Goal: Information Seeking & Learning: Compare options

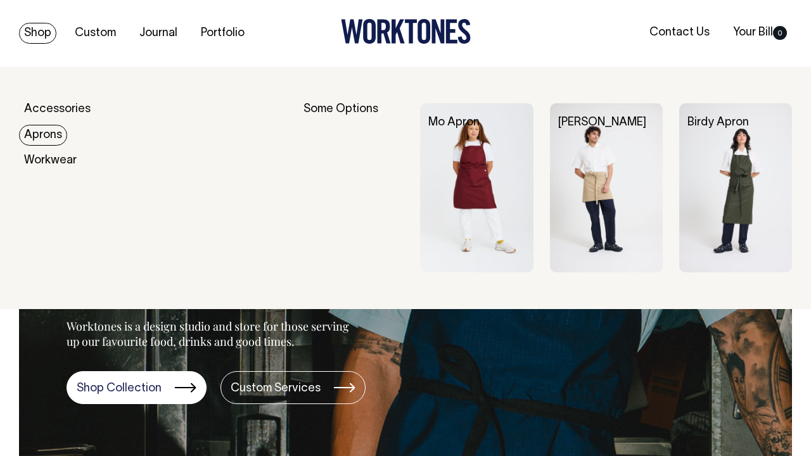
click at [59, 135] on link "Aprons" at bounding box center [43, 135] width 48 height 21
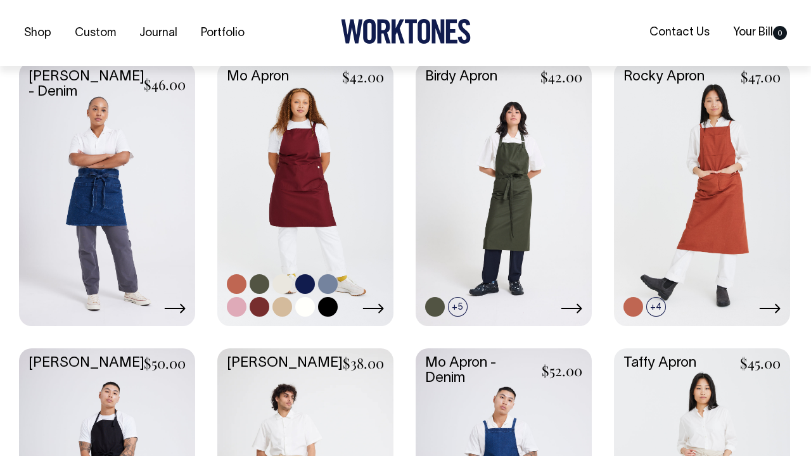
scroll to position [655, 0]
click at [307, 279] on link at bounding box center [305, 284] width 20 height 20
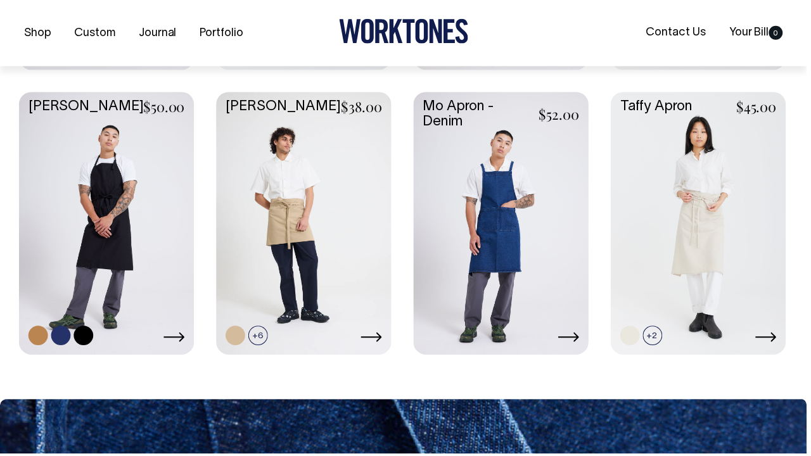
scroll to position [911, 0]
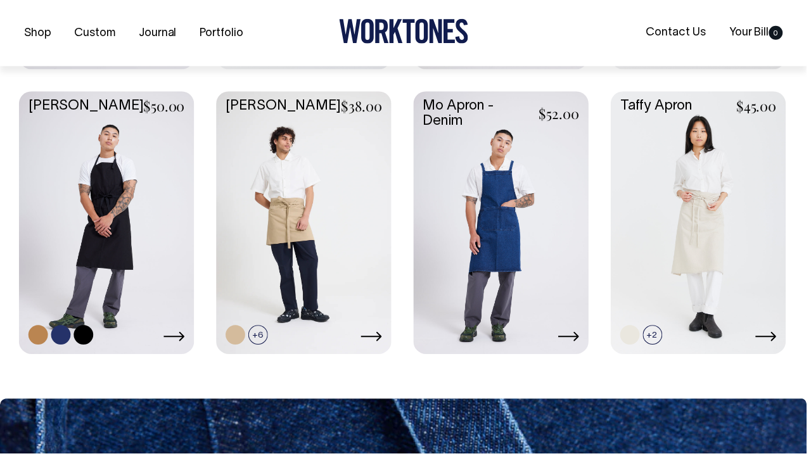
click at [131, 294] on link at bounding box center [107, 223] width 176 height 262
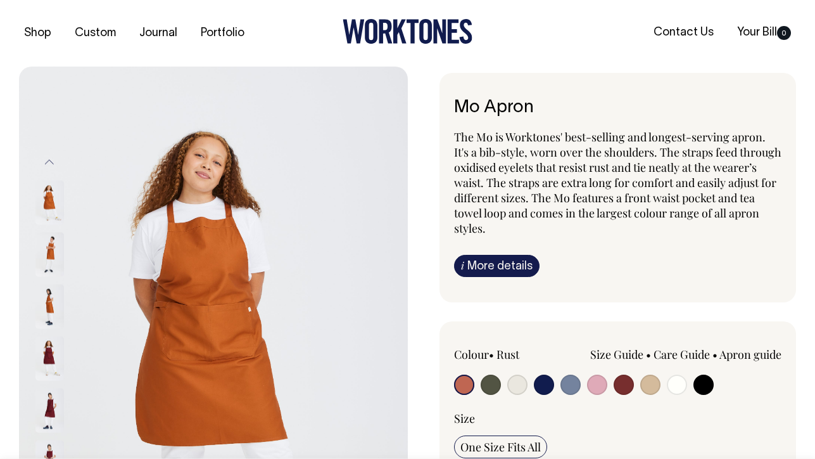
radio input "true"
select select "Dark Navy"
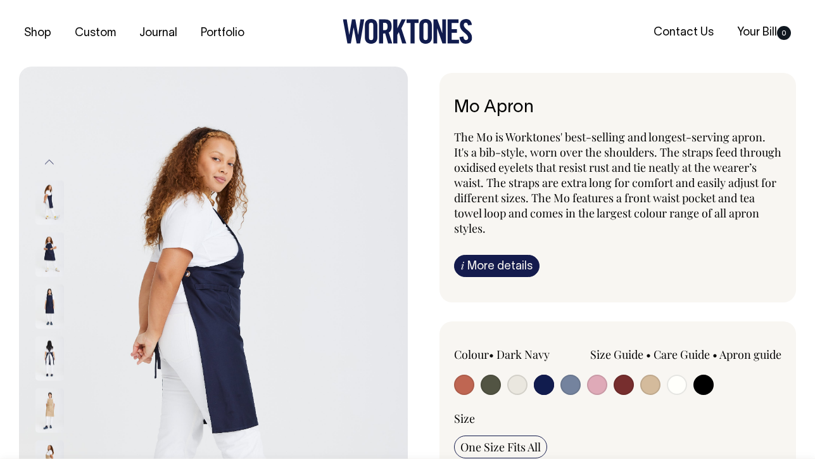
click at [547, 385] on input "radio" at bounding box center [544, 384] width 20 height 20
click at [706, 386] on input "radio" at bounding box center [704, 384] width 20 height 20
radio input "true"
select select "Black"
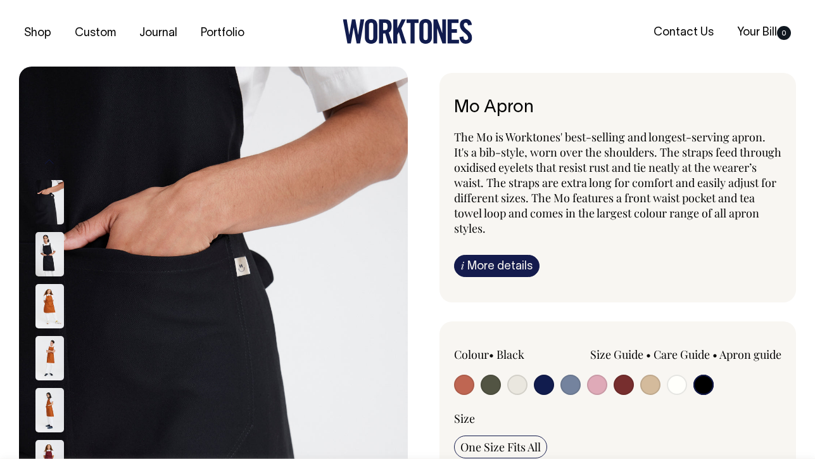
click at [674, 381] on input "radio" at bounding box center [677, 384] width 20 height 20
radio input "true"
select select "Off-White"
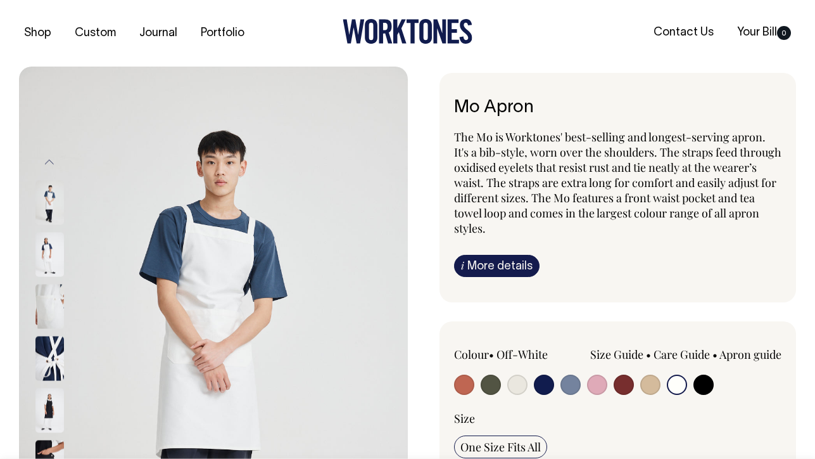
click at [544, 381] on input "radio" at bounding box center [544, 384] width 20 height 20
radio input "true"
select select "Dark Navy"
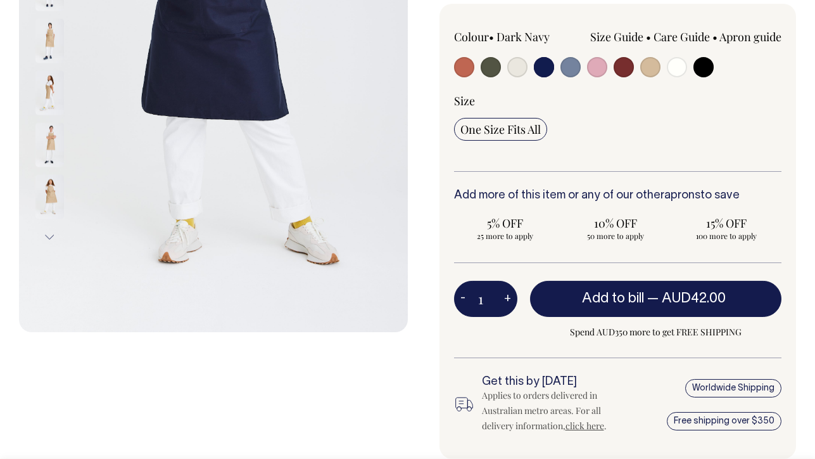
scroll to position [319, 0]
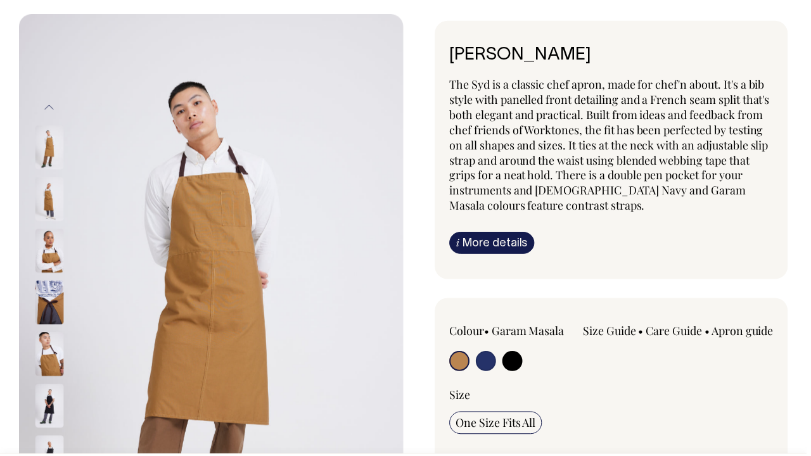
scroll to position [53, 0]
click at [440, 236] on div "Syd Apron The Syd is a classic chef apron, made for chef'n about. It's a bib st…" at bounding box center [614, 150] width 355 height 260
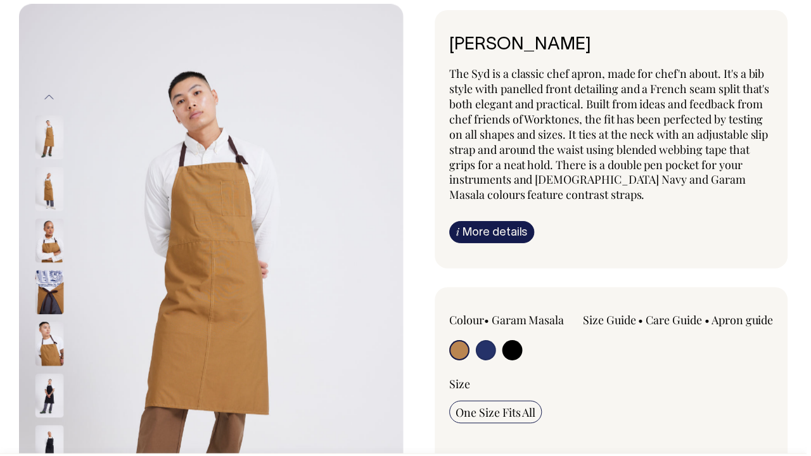
scroll to position [62, 0]
click at [517, 355] on input "radio" at bounding box center [515, 353] width 20 height 20
radio input "true"
select select "Black"
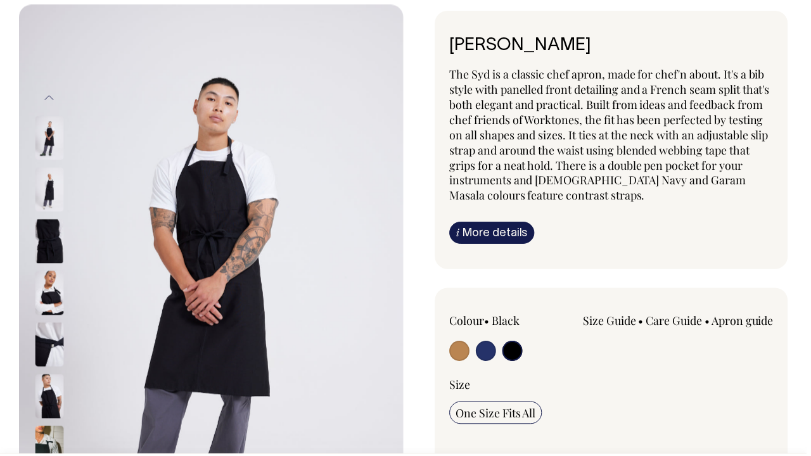
click at [49, 296] on img at bounding box center [49, 294] width 29 height 44
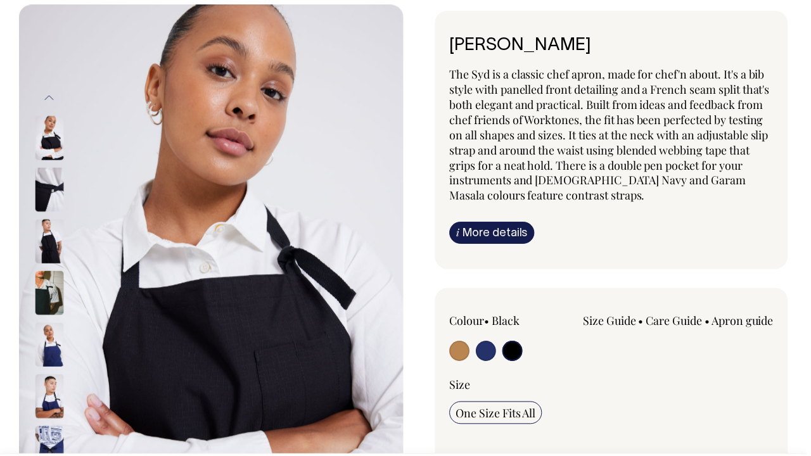
click at [54, 240] on img at bounding box center [49, 242] width 29 height 44
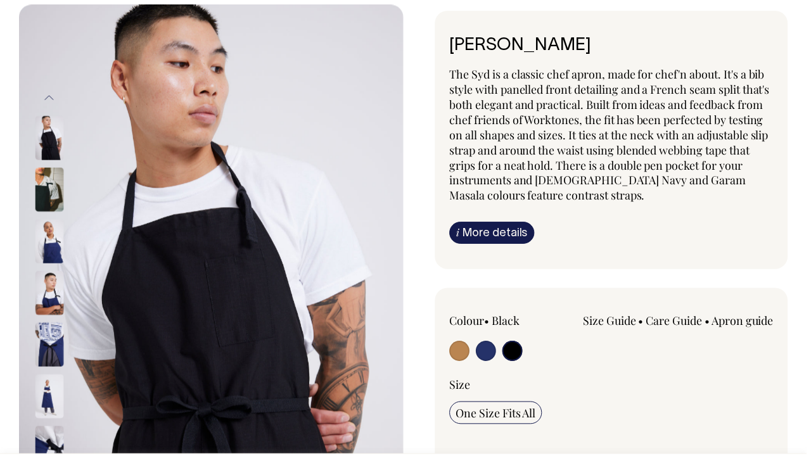
click at [54, 240] on img at bounding box center [49, 242] width 29 height 44
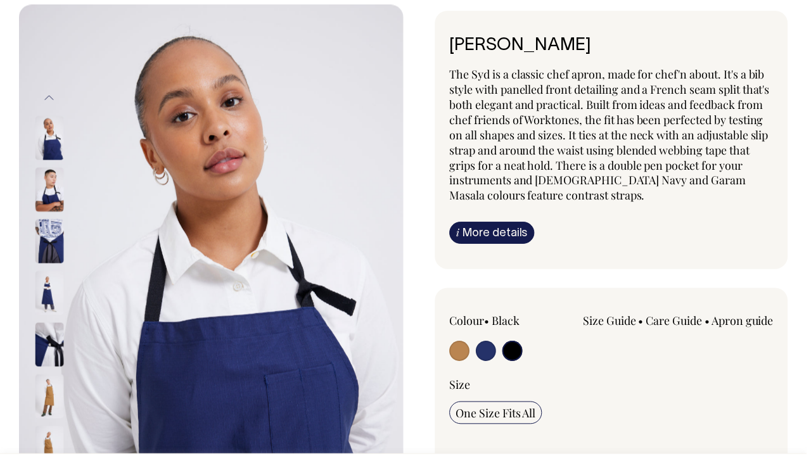
click at [56, 101] on button "Previous" at bounding box center [49, 98] width 19 height 29
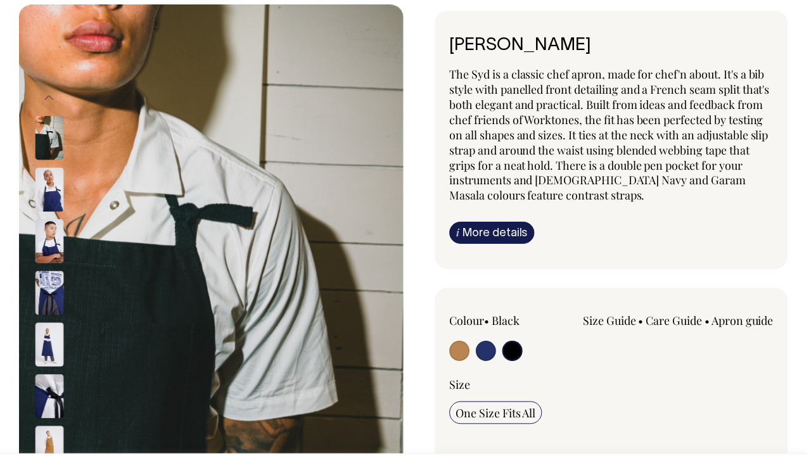
click at [53, 148] on img at bounding box center [49, 138] width 29 height 44
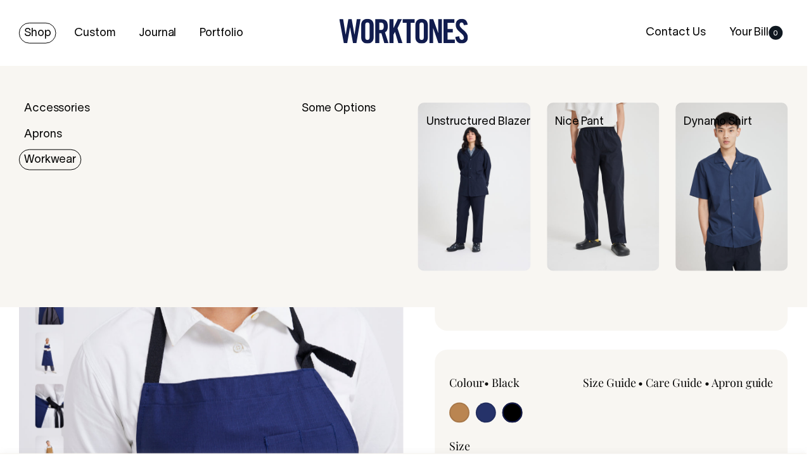
click at [600, 182] on img at bounding box center [606, 187] width 113 height 169
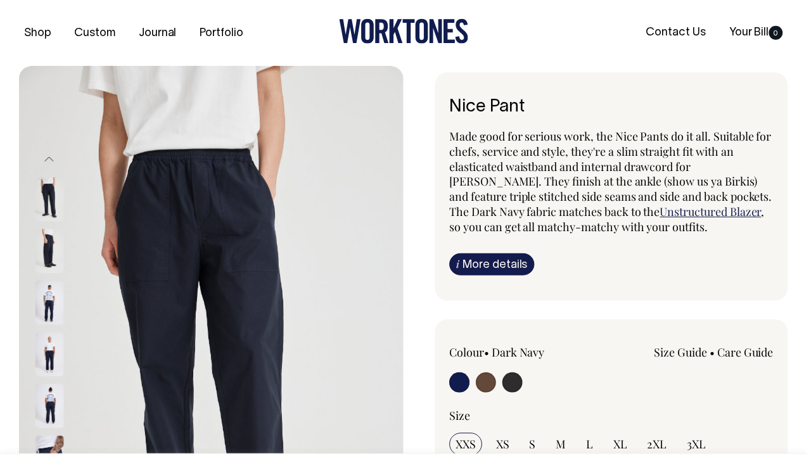
click at [44, 257] on img at bounding box center [49, 252] width 29 height 44
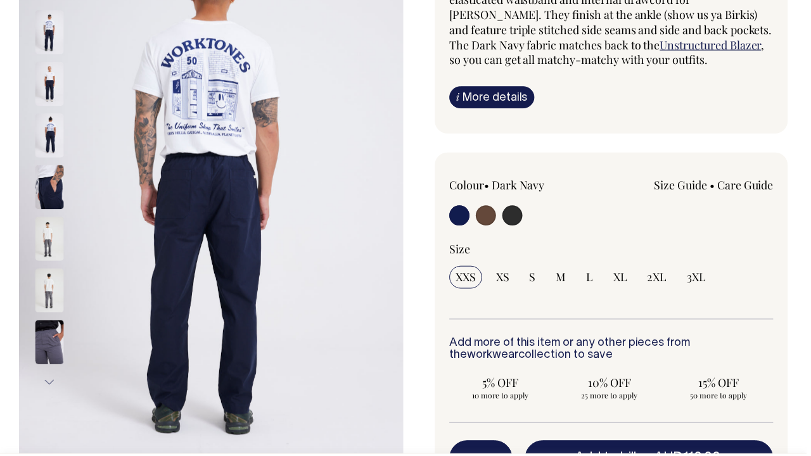
scroll to position [169, 0]
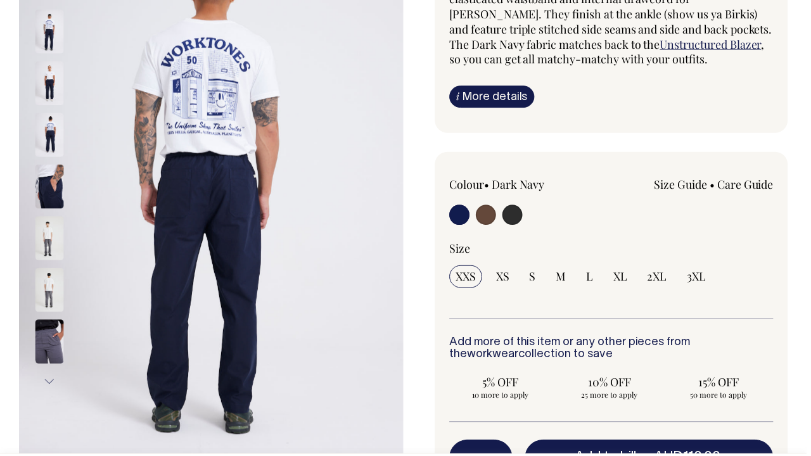
click at [63, 132] on img at bounding box center [49, 135] width 29 height 44
click at [53, 184] on img at bounding box center [49, 187] width 29 height 44
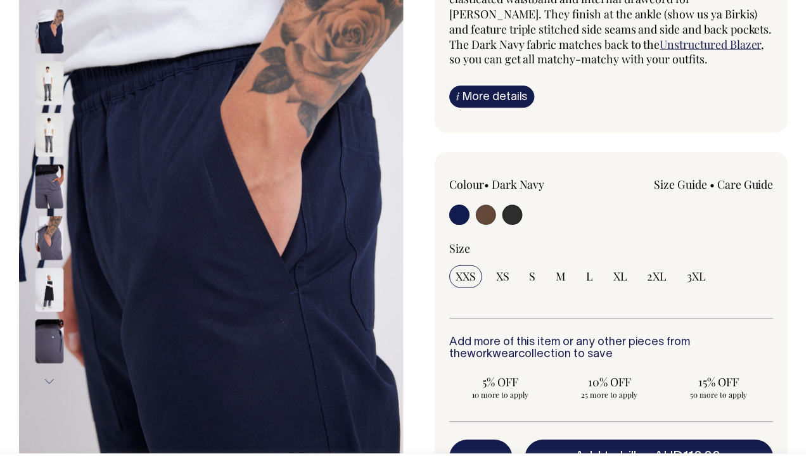
click at [53, 220] on img at bounding box center [49, 239] width 29 height 44
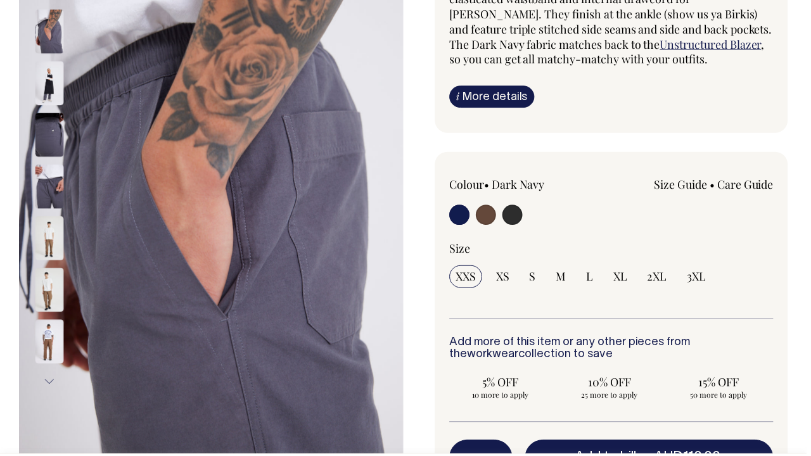
click at [464, 207] on input "radio" at bounding box center [462, 216] width 20 height 20
click at [518, 215] on input "radio" at bounding box center [515, 216] width 20 height 20
radio input "true"
select select "Charcoal"
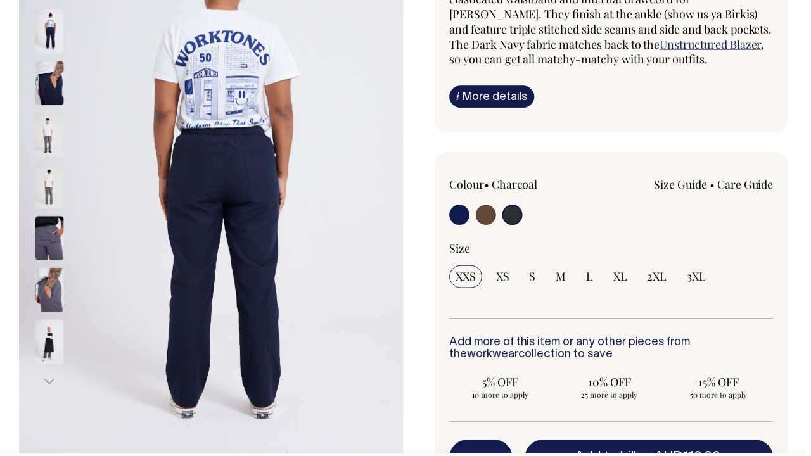
click at [48, 86] on img at bounding box center [49, 83] width 29 height 44
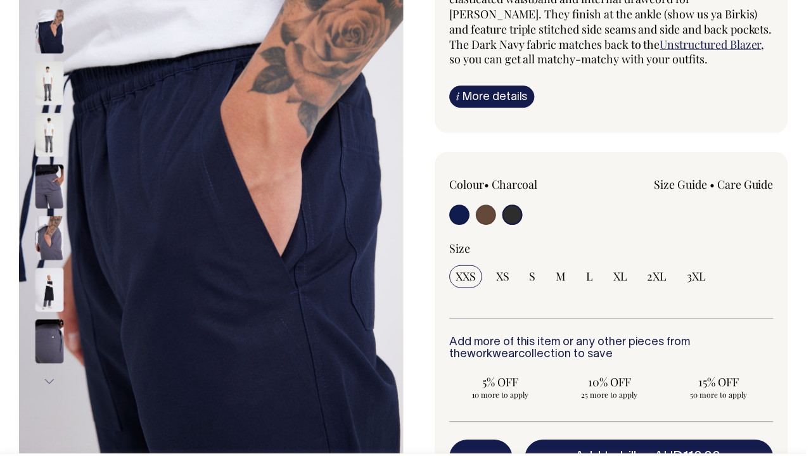
click at [47, 27] on img at bounding box center [49, 32] width 29 height 44
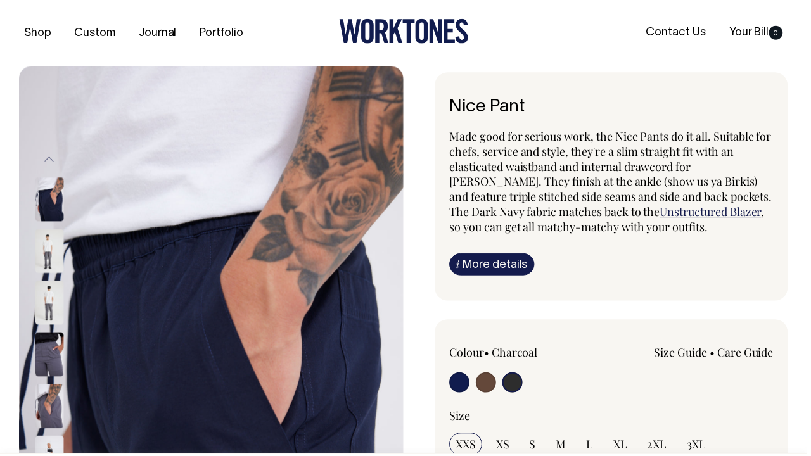
click at [49, 163] on button "Previous" at bounding box center [49, 160] width 19 height 29
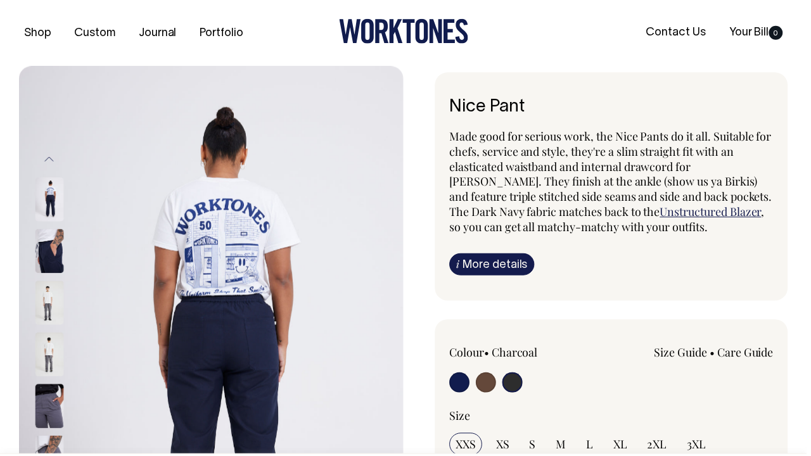
click at [49, 161] on button "Previous" at bounding box center [49, 160] width 19 height 29
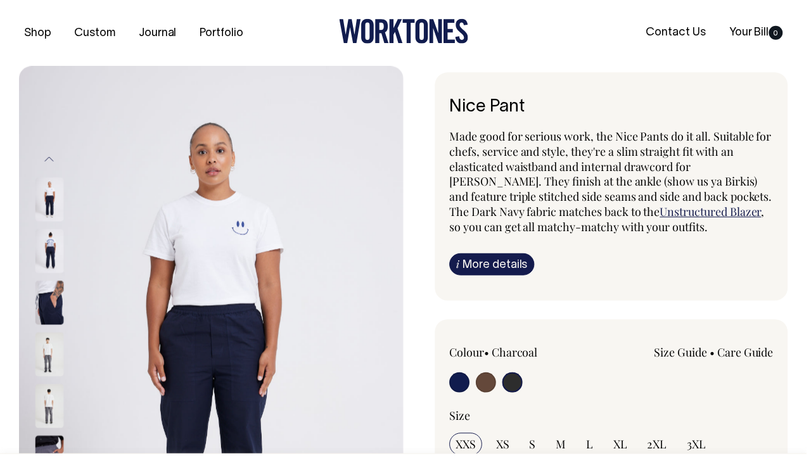
click at [52, 252] on img at bounding box center [49, 252] width 29 height 44
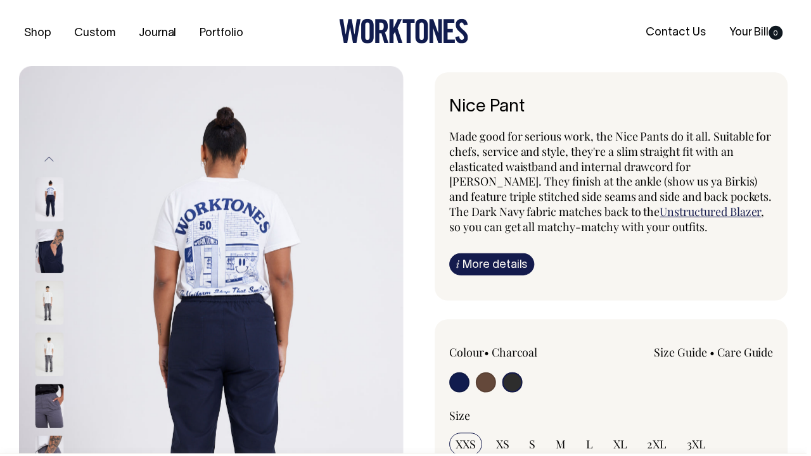
click at [54, 199] on img at bounding box center [49, 200] width 29 height 44
click at [53, 158] on button "Previous" at bounding box center [49, 160] width 19 height 29
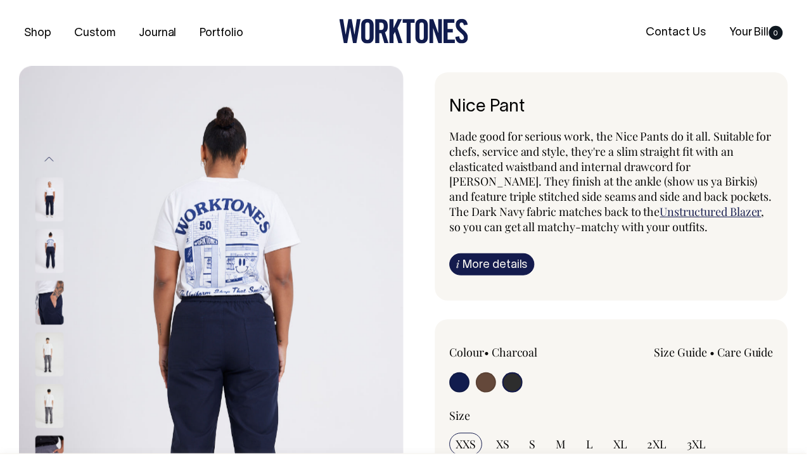
click at [53, 158] on button "Previous" at bounding box center [49, 160] width 19 height 29
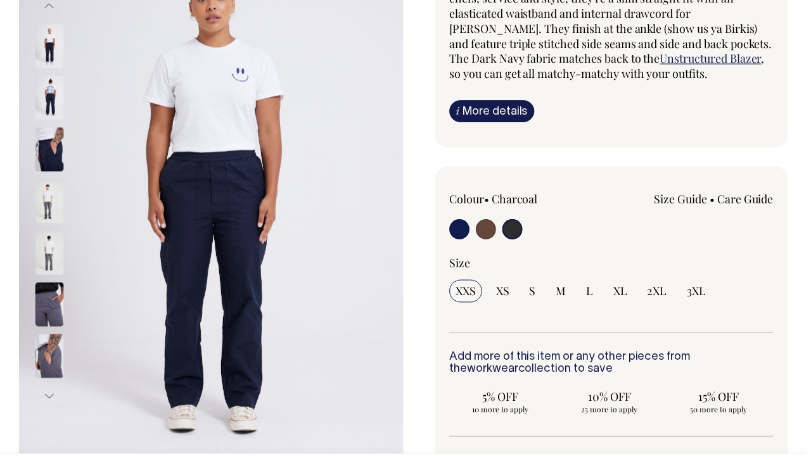
scroll to position [155, 0]
click at [43, 401] on button "Next" at bounding box center [49, 397] width 19 height 29
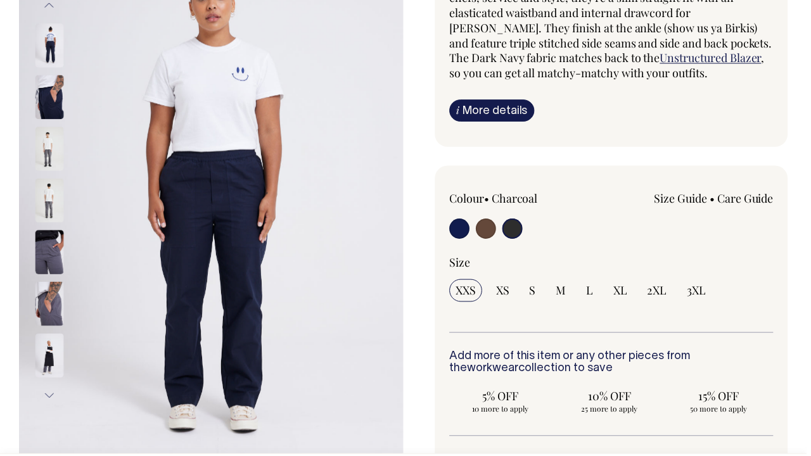
click at [48, 390] on button "Next" at bounding box center [49, 397] width 19 height 29
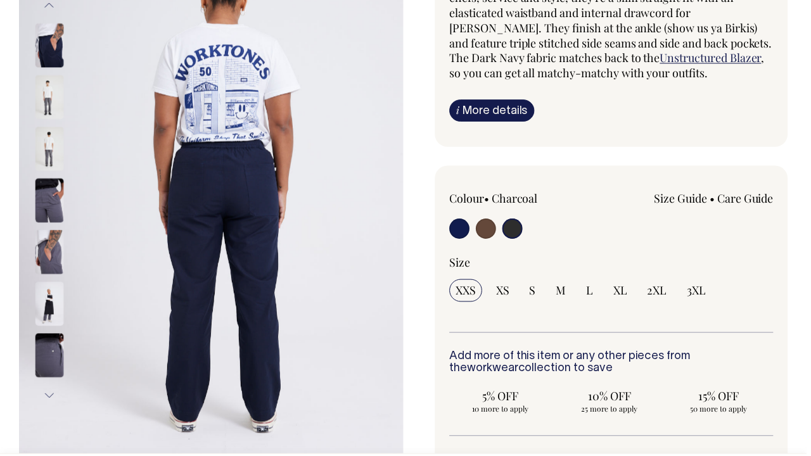
click at [46, 316] on img at bounding box center [49, 305] width 29 height 44
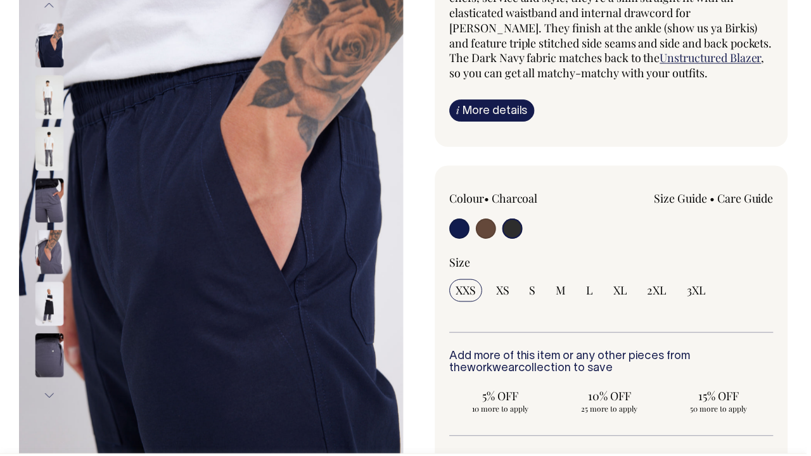
click at [53, 345] on img at bounding box center [49, 357] width 29 height 44
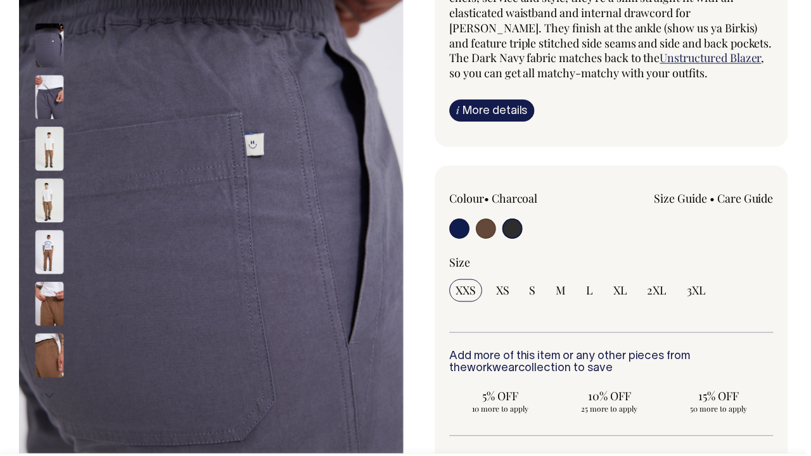
click at [51, 396] on button "Next" at bounding box center [49, 397] width 19 height 29
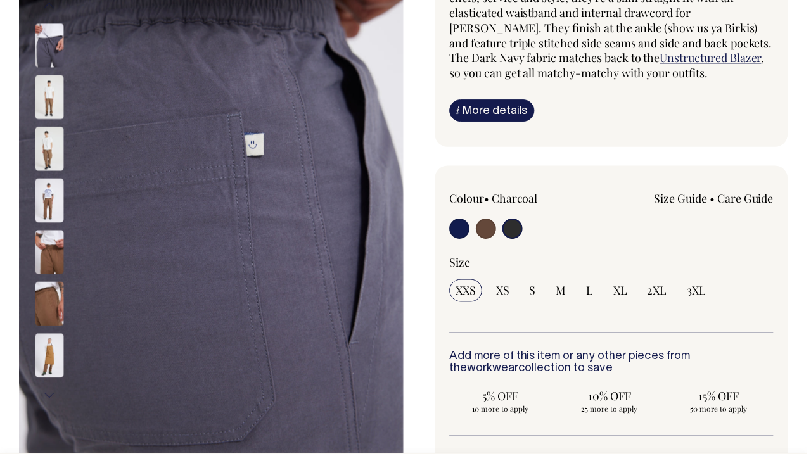
click at [51, 396] on button "Next" at bounding box center [49, 397] width 19 height 29
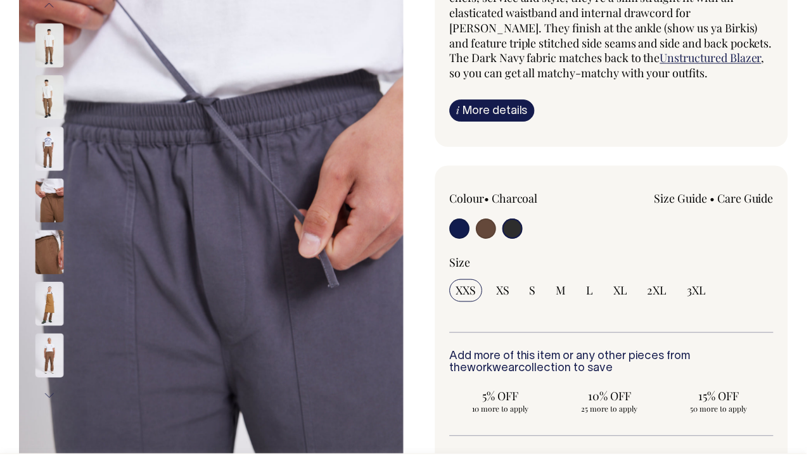
click at [51, 396] on button "Next" at bounding box center [49, 397] width 19 height 29
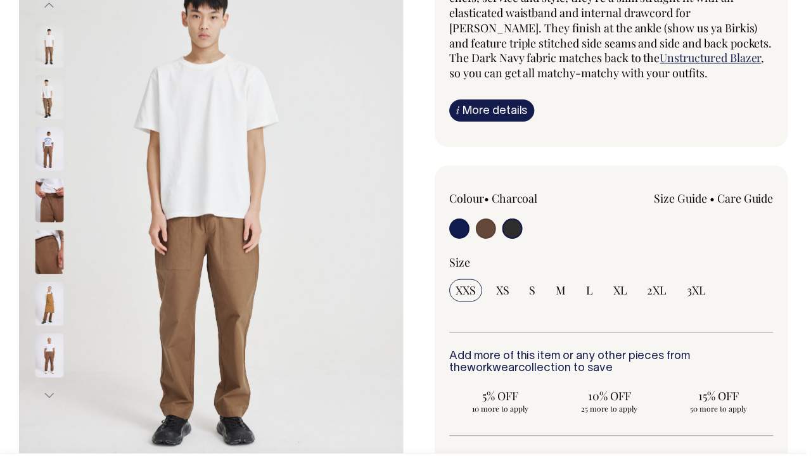
click at [51, 396] on button "Next" at bounding box center [49, 397] width 19 height 29
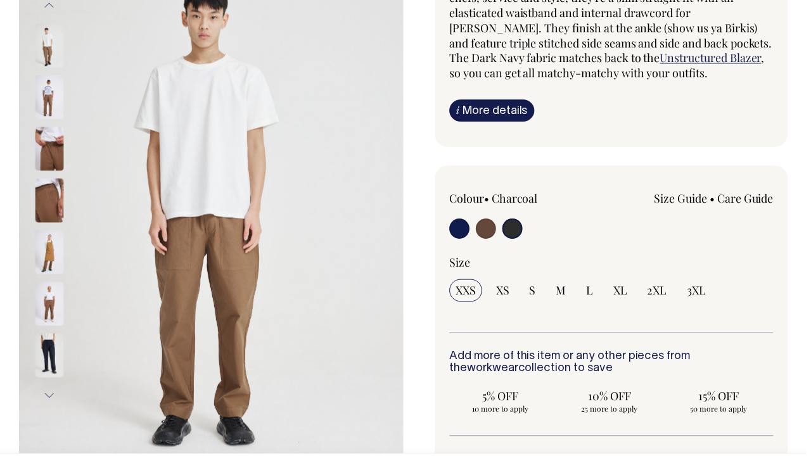
click at [51, 396] on button "Next" at bounding box center [49, 397] width 19 height 29
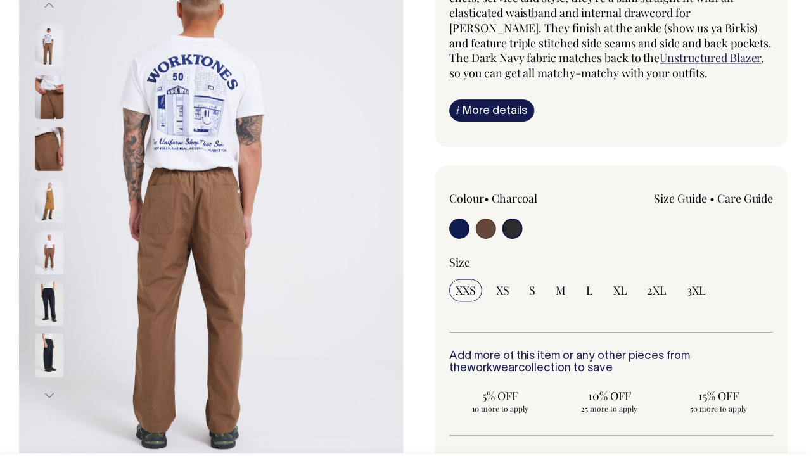
click at [52, 294] on img at bounding box center [49, 305] width 29 height 44
click at [49, 305] on img at bounding box center [49, 305] width 29 height 44
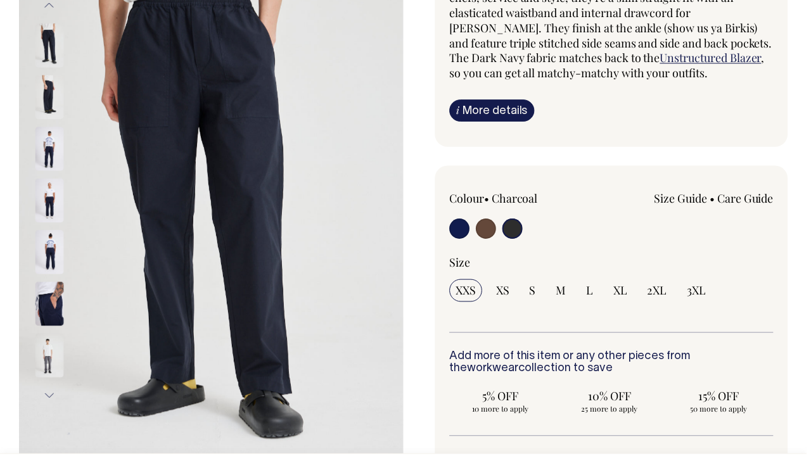
click at [58, 317] on img at bounding box center [49, 305] width 29 height 44
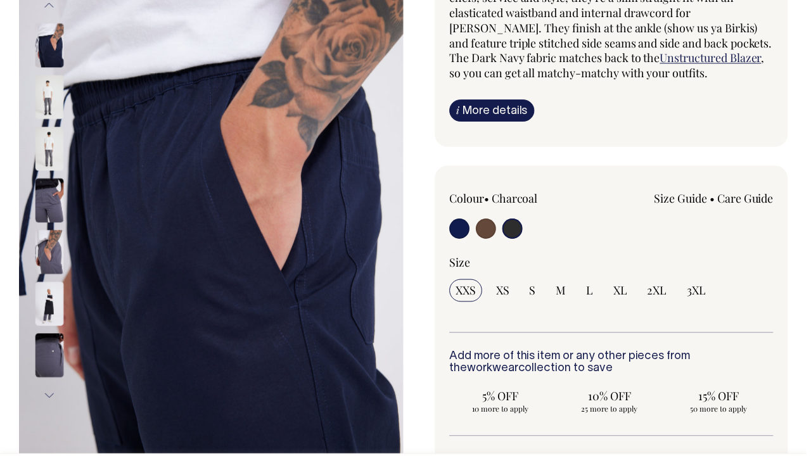
click at [49, 314] on img at bounding box center [49, 305] width 29 height 44
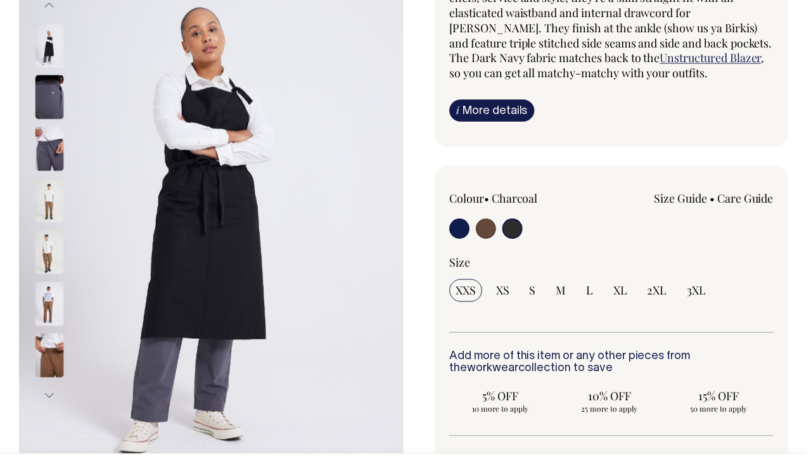
click at [50, 338] on img at bounding box center [49, 357] width 29 height 44
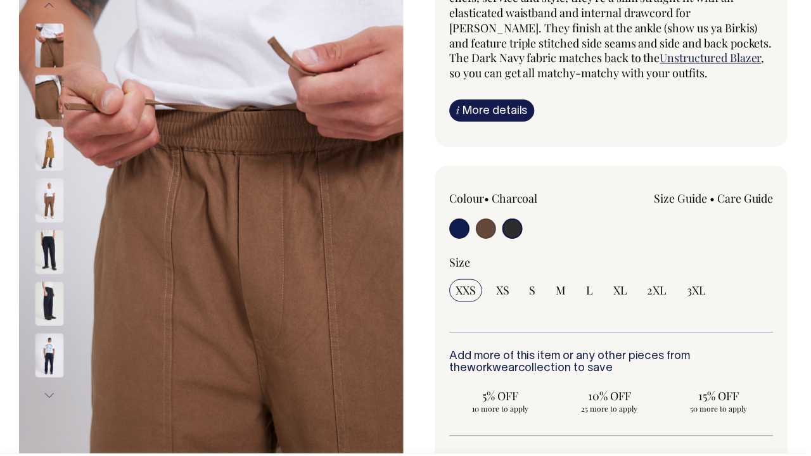
click at [54, 246] on img at bounding box center [49, 253] width 29 height 44
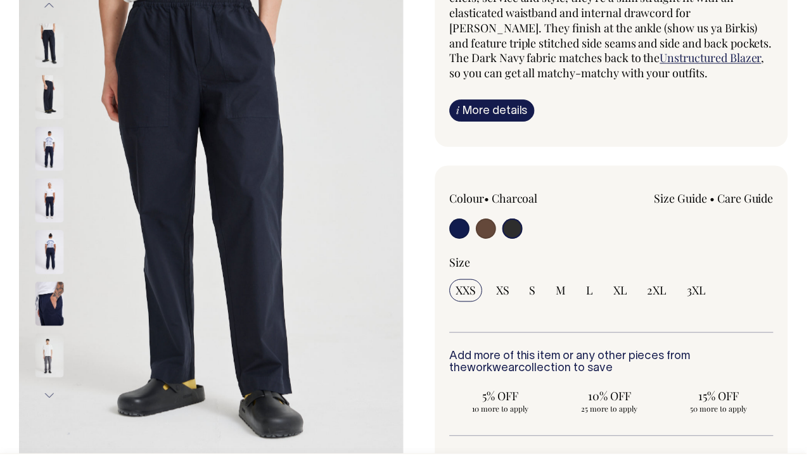
click at [54, 108] on img at bounding box center [49, 97] width 29 height 44
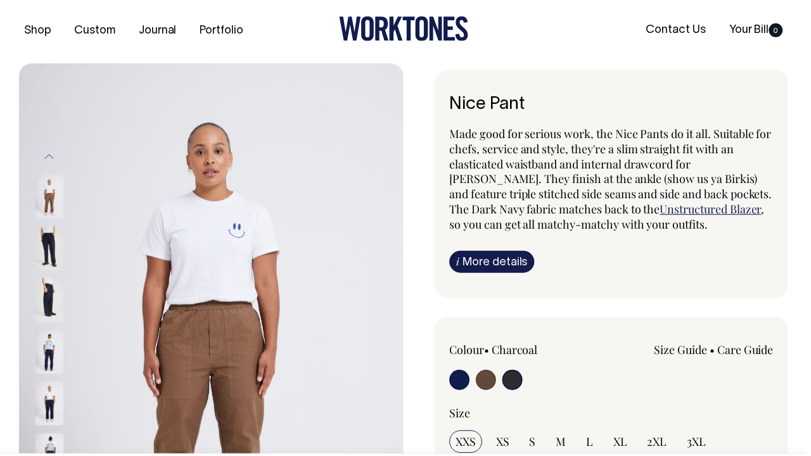
scroll to position [0, 0]
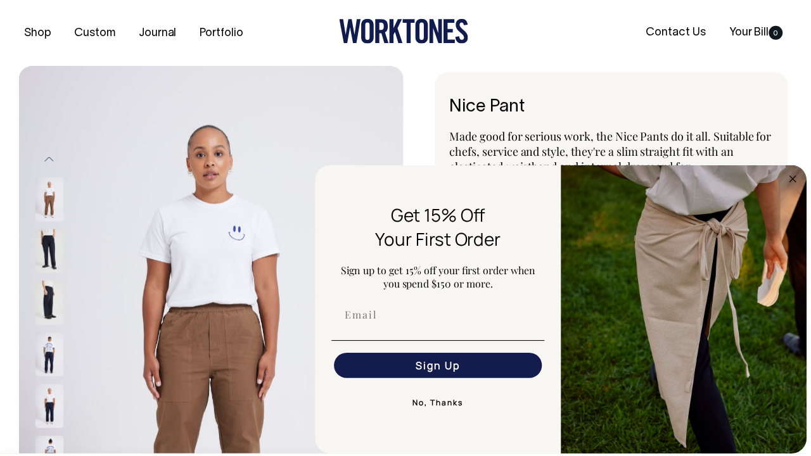
click at [455, 162] on span "Made good for serious work, the Nice Pants do it all. Suitable for chefs, servi…" at bounding box center [614, 174] width 324 height 91
click at [794, 182] on circle "Close dialog" at bounding box center [797, 179] width 15 height 15
